Goal: Transaction & Acquisition: Purchase product/service

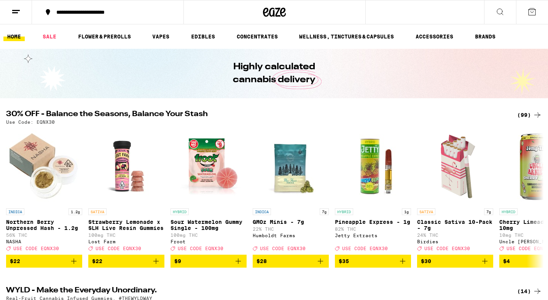
click at [65, 10] on div "**********" at bounding box center [111, 12] width 119 height 5
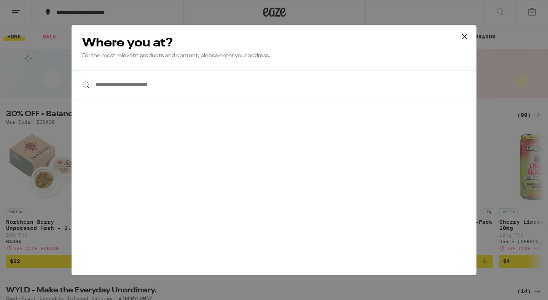
click at [466, 35] on icon at bounding box center [464, 36] width 5 height 5
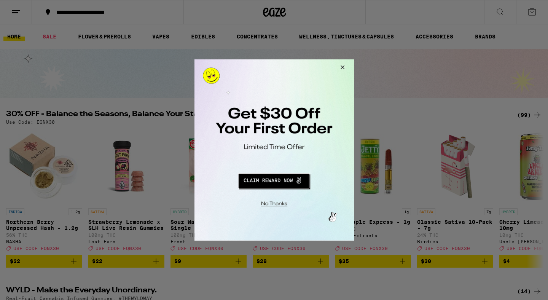
click at [342, 66] on button "Close Modal" at bounding box center [341, 68] width 21 height 18
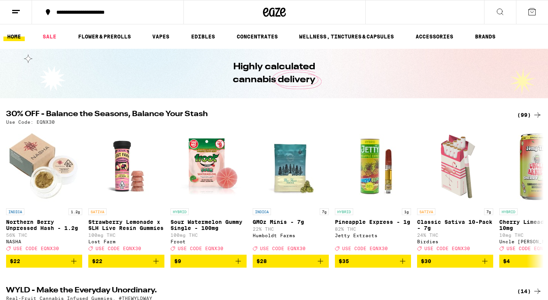
click at [59, 10] on div "**********" at bounding box center [111, 12] width 119 height 5
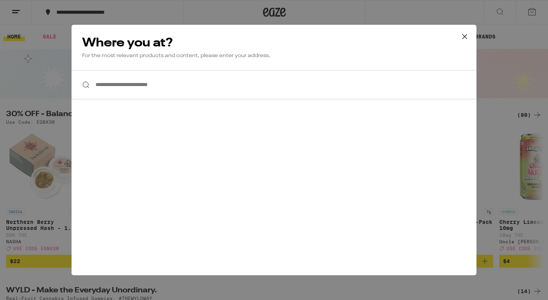
click at [97, 84] on input "**********" at bounding box center [274, 84] width 405 height 29
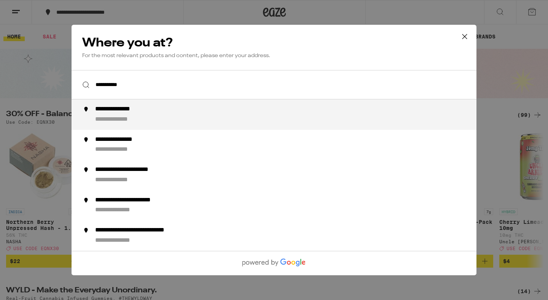
click at [114, 113] on div "**********" at bounding box center [124, 109] width 59 height 8
type input "**********"
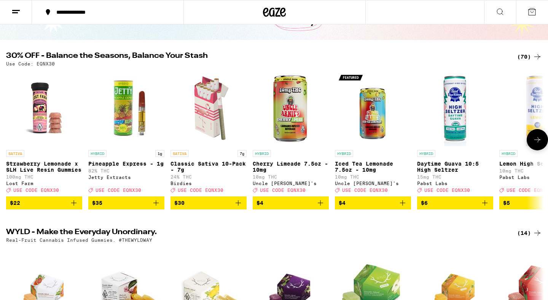
scroll to position [59, 0]
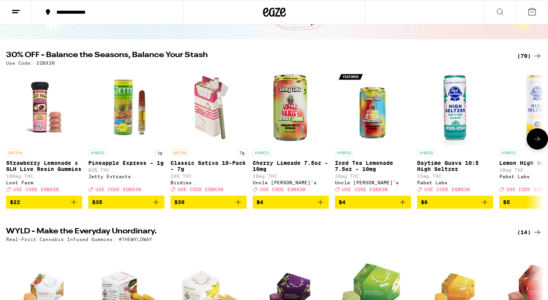
click at [76, 207] on icon "Add to bag" at bounding box center [73, 201] width 9 height 9
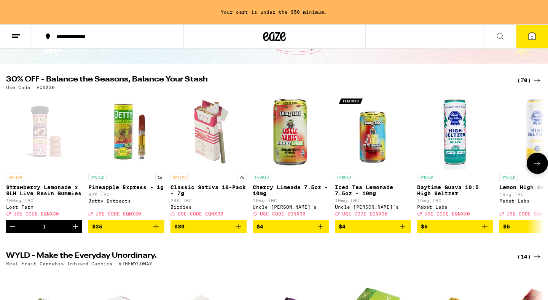
scroll to position [83, 0]
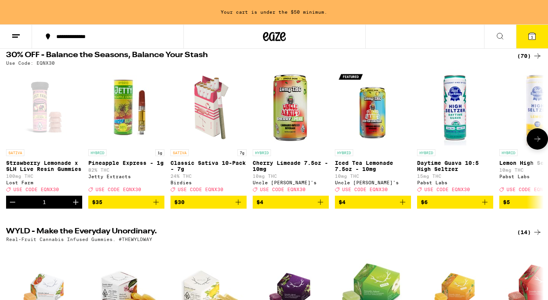
click at [322, 205] on icon "Add to bag" at bounding box center [320, 201] width 9 height 9
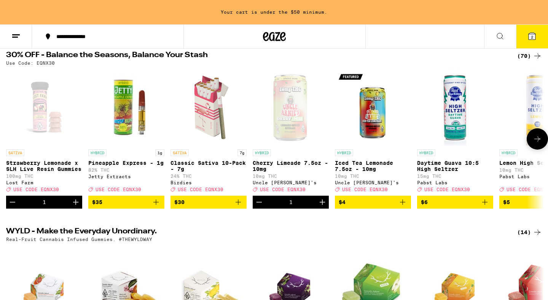
click at [403, 207] on icon "Add to bag" at bounding box center [402, 201] width 9 height 9
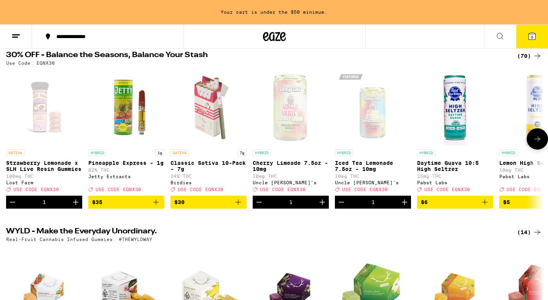
click at [403, 207] on icon "Increment" at bounding box center [404, 201] width 9 height 9
click at [536, 143] on icon at bounding box center [536, 138] width 9 height 9
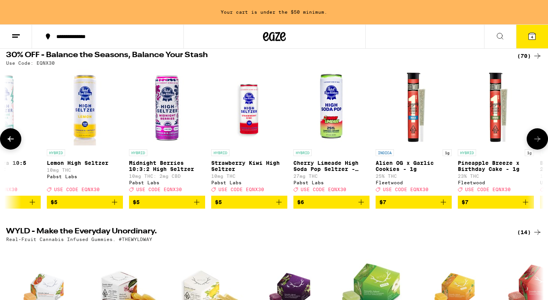
scroll to position [0, 453]
click at [117, 207] on icon "Add to bag" at bounding box center [114, 201] width 9 height 9
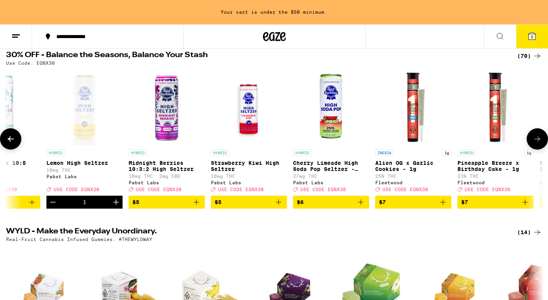
click at [198, 207] on icon "Add to bag" at bounding box center [196, 201] width 9 height 9
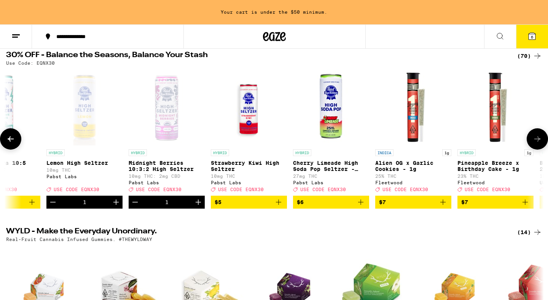
click at [279, 207] on icon "Add to bag" at bounding box center [278, 201] width 9 height 9
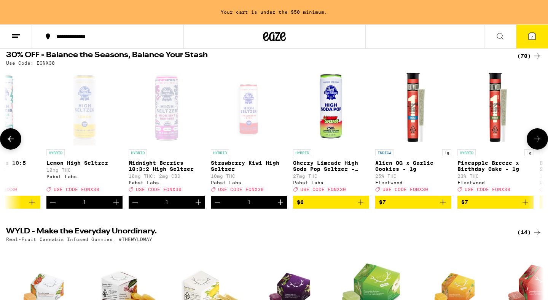
click at [361, 207] on icon "Add to bag" at bounding box center [360, 201] width 9 height 9
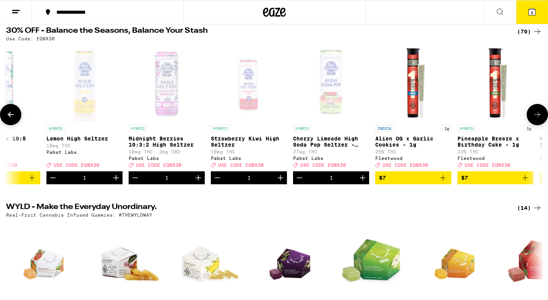
scroll to position [59, 0]
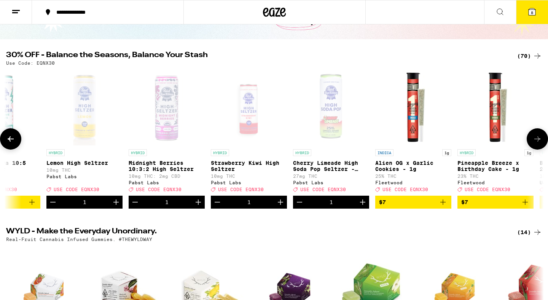
click at [536, 138] on button at bounding box center [536, 138] width 21 height 21
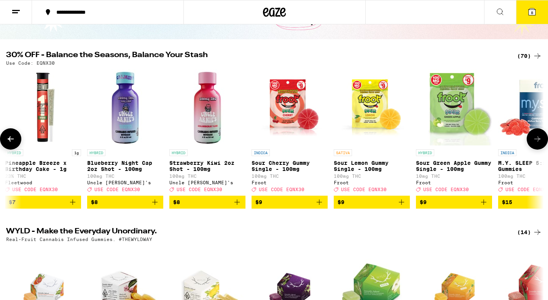
scroll to position [0, 905]
click at [237, 207] on icon "Add to bag" at bounding box center [236, 201] width 9 height 9
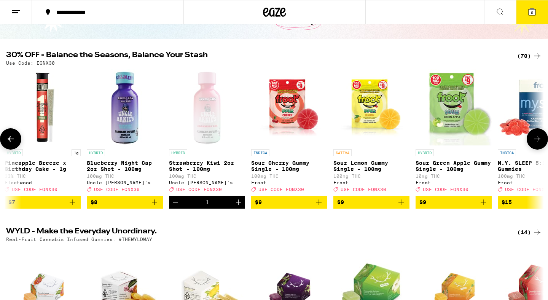
click at [538, 140] on icon at bounding box center [536, 138] width 9 height 9
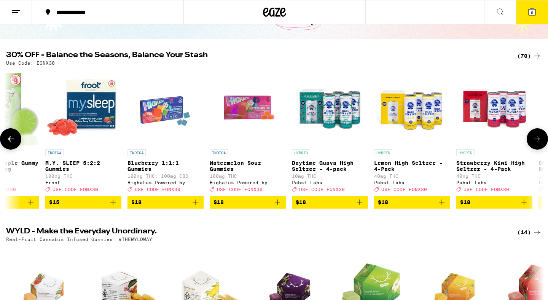
scroll to position [0, 1358]
click at [523, 207] on icon "Add to bag" at bounding box center [523, 201] width 9 height 9
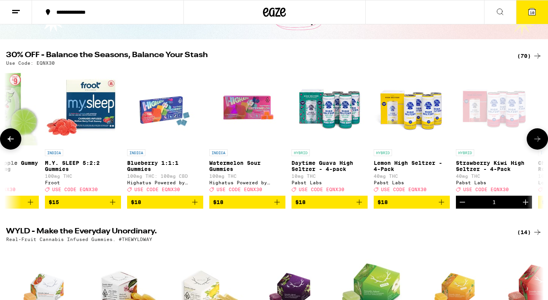
click at [537, 141] on icon at bounding box center [536, 138] width 9 height 9
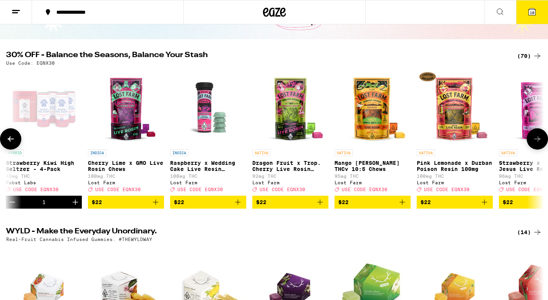
scroll to position [0, 1810]
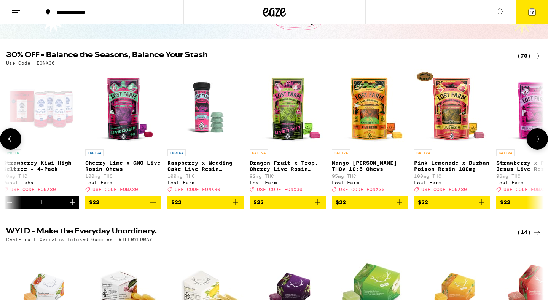
click at [537, 141] on icon at bounding box center [536, 138] width 9 height 9
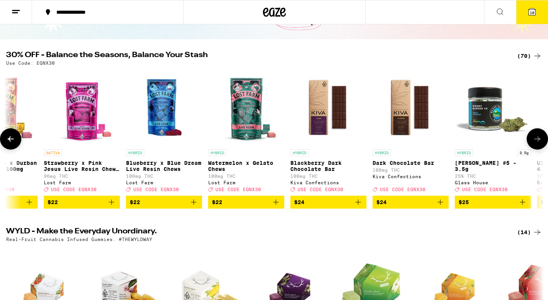
scroll to position [0, 2263]
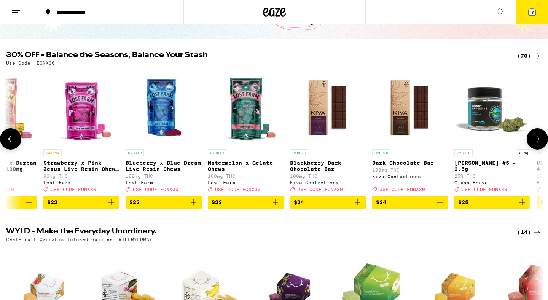
click at [537, 141] on icon at bounding box center [536, 138] width 9 height 9
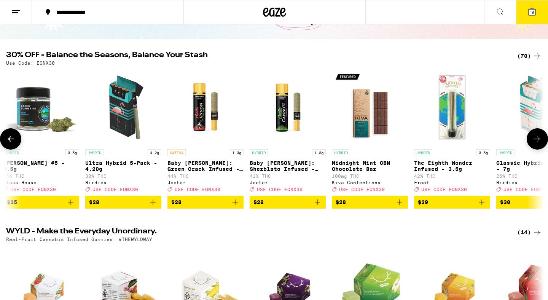
scroll to position [0, 2716]
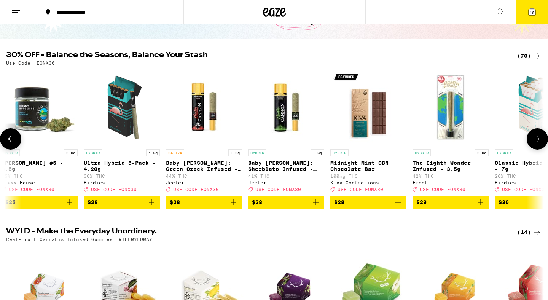
click at [537, 141] on icon at bounding box center [536, 138] width 9 height 9
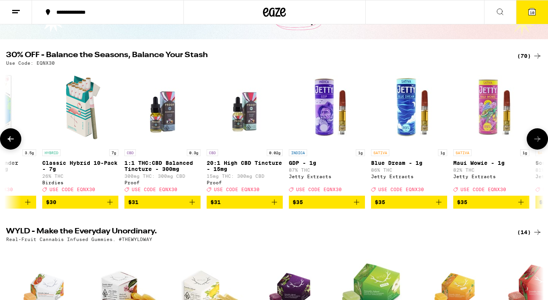
scroll to position [0, 3168]
